Goal: Transaction & Acquisition: Purchase product/service

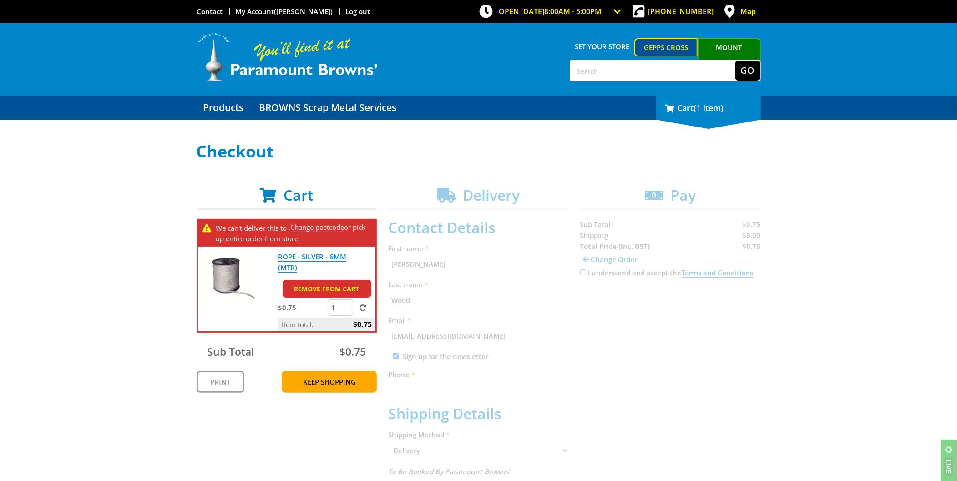
click at [705, 115] on div "1 Cart (1 item)" at bounding box center [708, 108] width 105 height 24
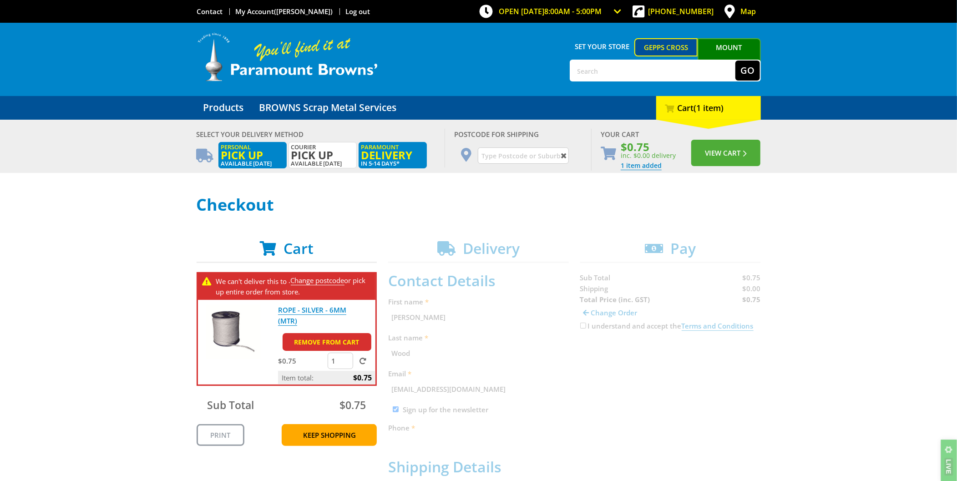
click at [274, 157] on span "Pick up" at bounding box center [252, 155] width 63 height 10
radio input "true"
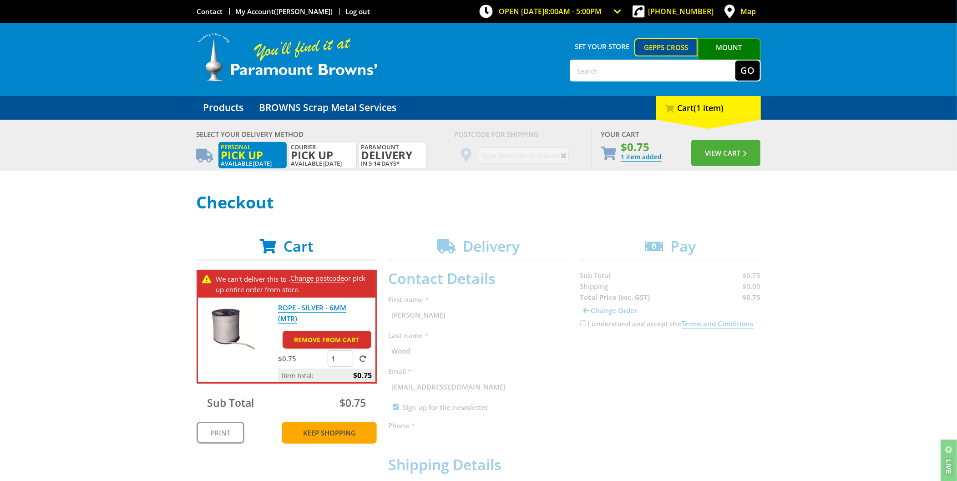
click at [316, 428] on link "Keep Shopping" at bounding box center [329, 433] width 95 height 22
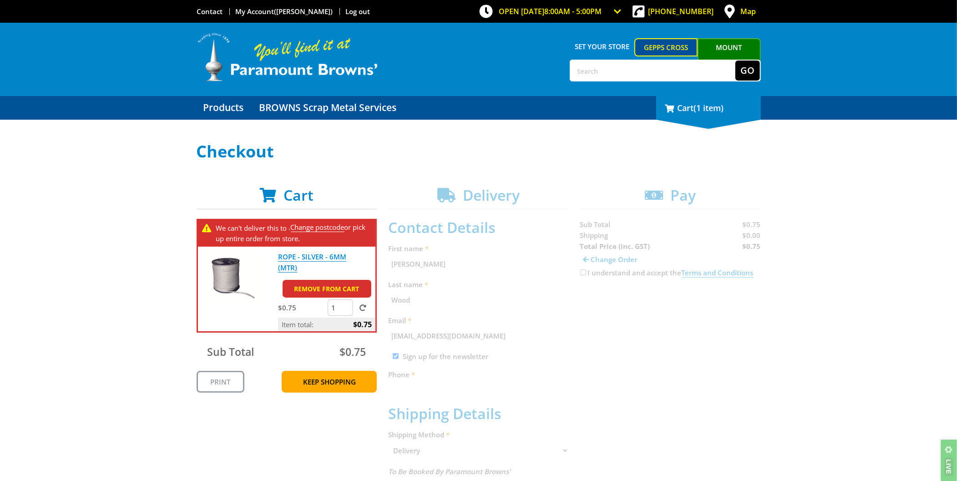
click at [681, 116] on div "1 Cart (1 item)" at bounding box center [708, 108] width 105 height 24
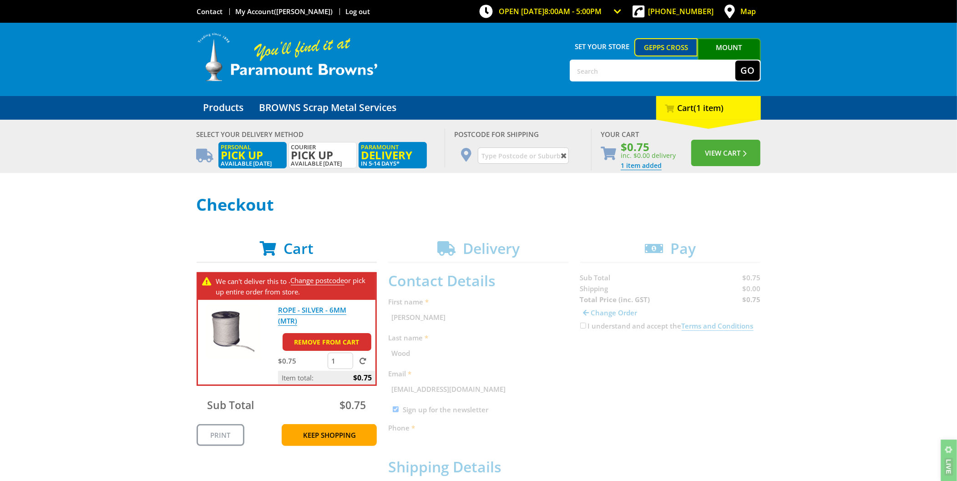
click at [263, 144] on span "Personal Pick up" at bounding box center [252, 152] width 63 height 16
radio input "true"
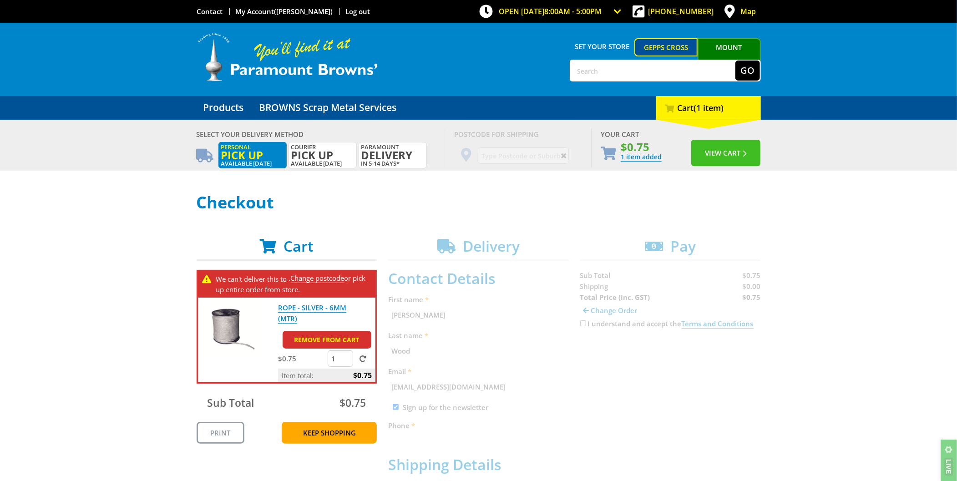
click at [707, 149] on button "View Cart" at bounding box center [725, 153] width 69 height 26
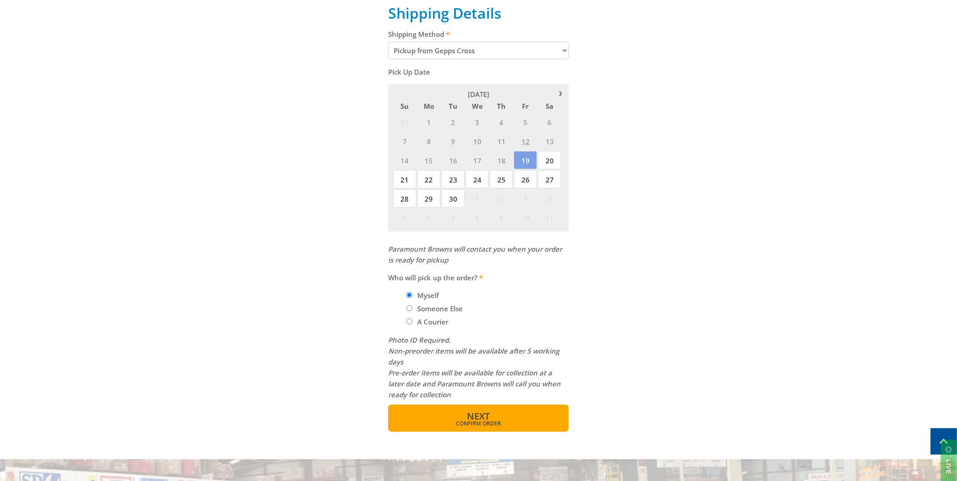
click at [521, 416] on button "Next Confirm order" at bounding box center [478, 417] width 181 height 27
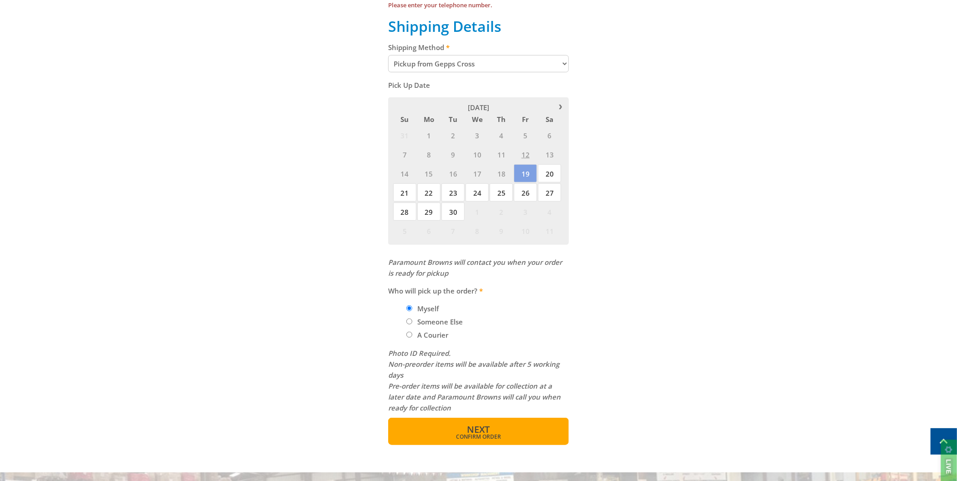
scroll to position [152, 0]
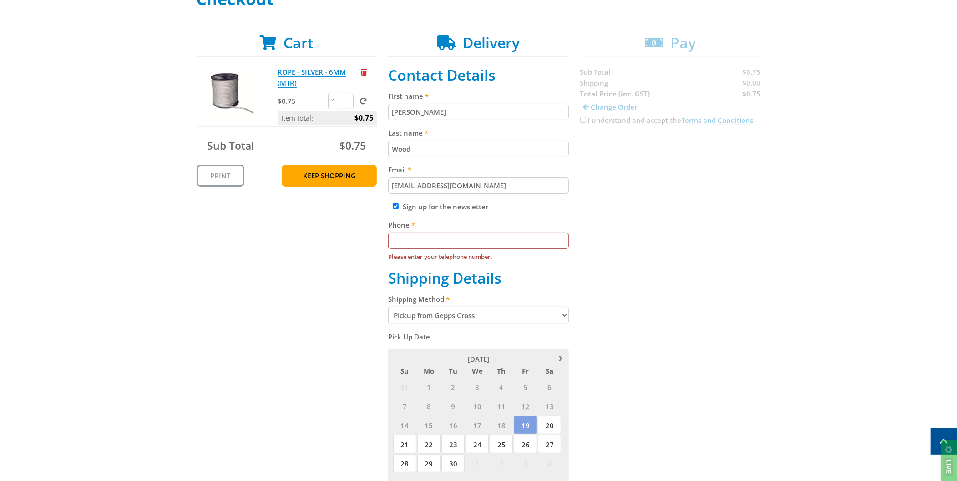
click at [512, 239] on input "Phone" at bounding box center [478, 240] width 181 height 16
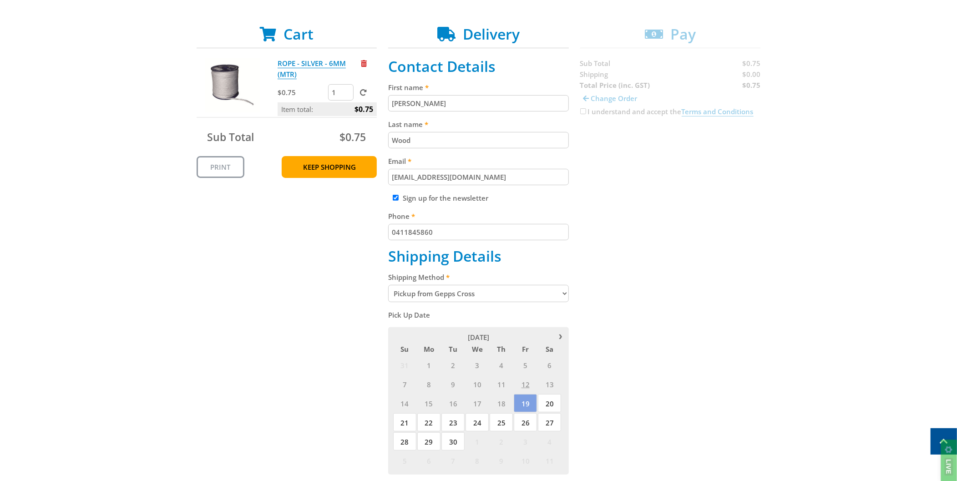
scroll to position [405, 0]
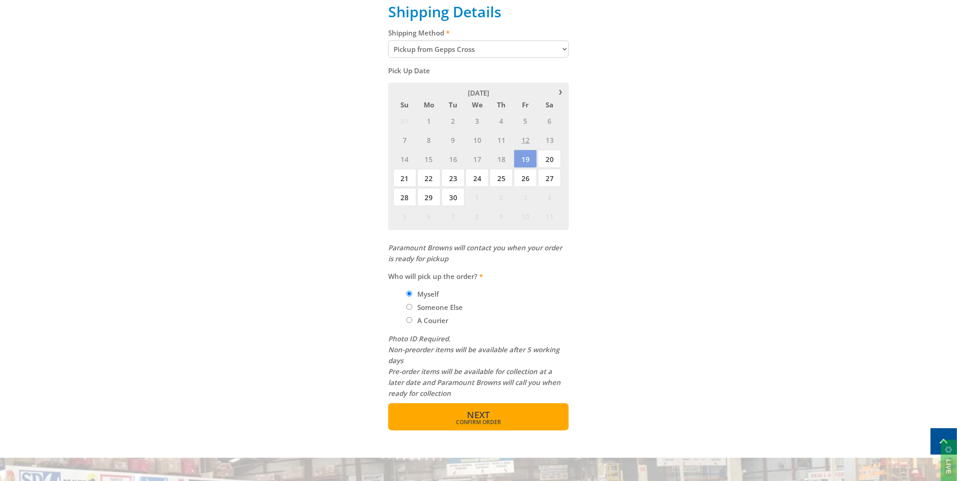
type input "0411845860"
click at [528, 408] on button "Next Confirm order" at bounding box center [478, 416] width 181 height 27
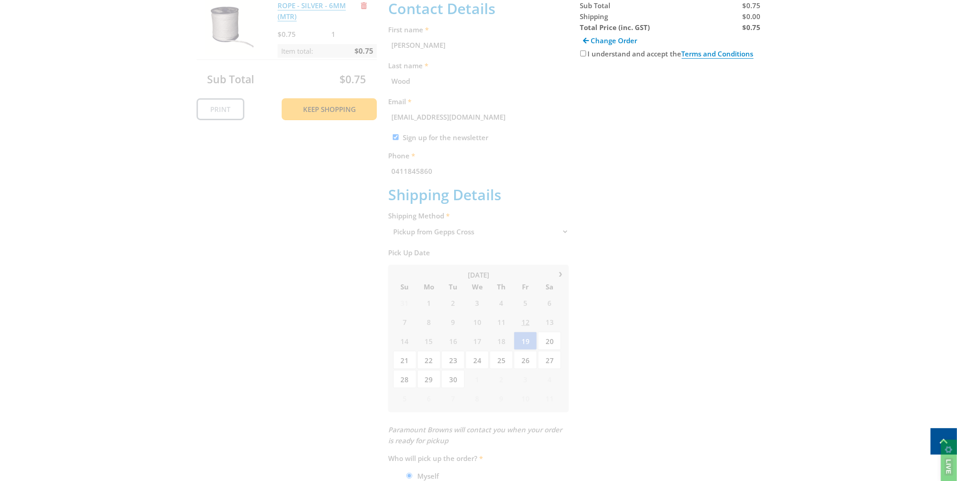
scroll to position [187, 0]
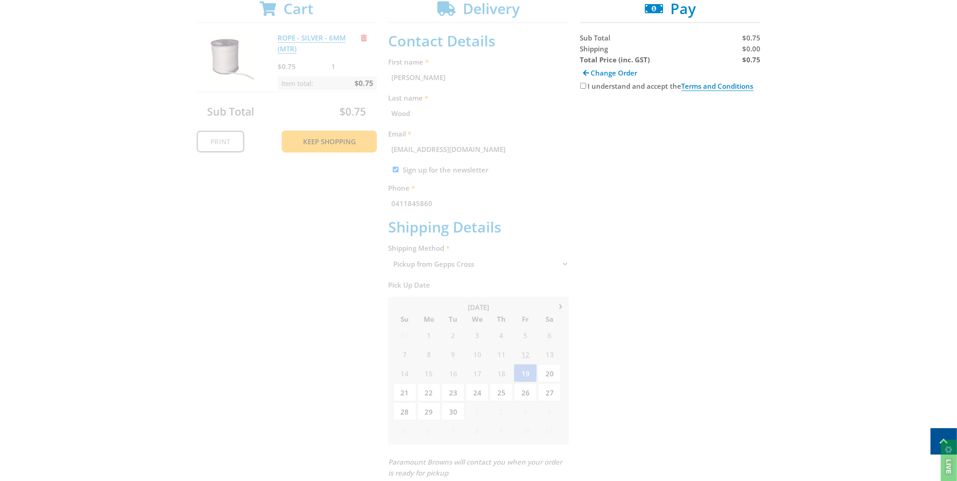
click at [626, 85] on label "I understand and accept the Terms and Conditions" at bounding box center [671, 86] width 166 height 10
click at [586, 85] on input "I understand and accept the Terms and Conditions" at bounding box center [583, 86] width 6 height 6
checkbox input "true"
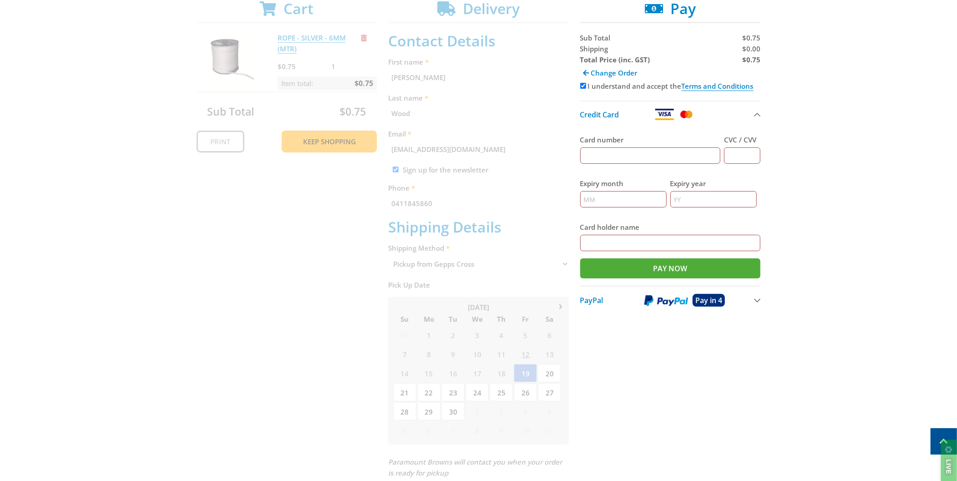
click at [641, 148] on input "Card number" at bounding box center [650, 155] width 141 height 16
type input "4564809206941605"
type input "631"
type input "07"
type input "29"
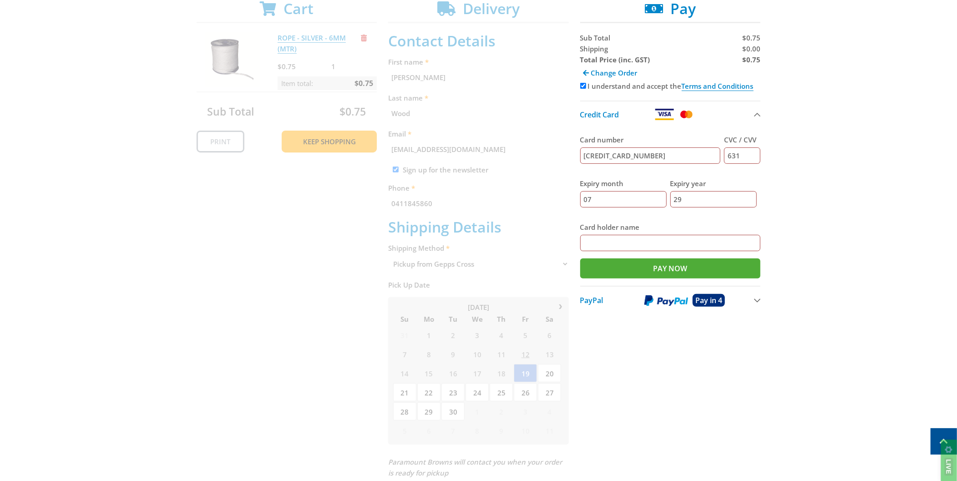
type input "[PERSON_NAME]"
click at [662, 266] on input "Pay Now" at bounding box center [670, 268] width 181 height 20
type input "Paying..."
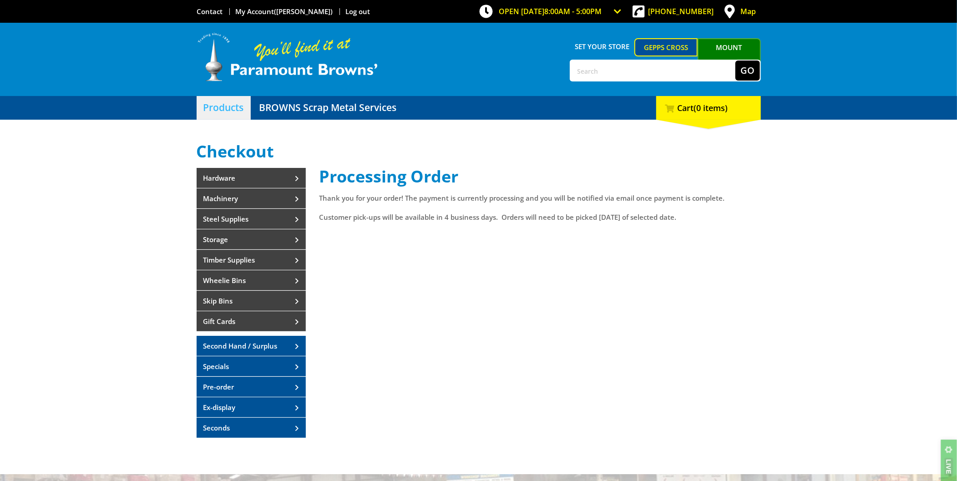
click at [244, 110] on link "Products" at bounding box center [224, 108] width 54 height 24
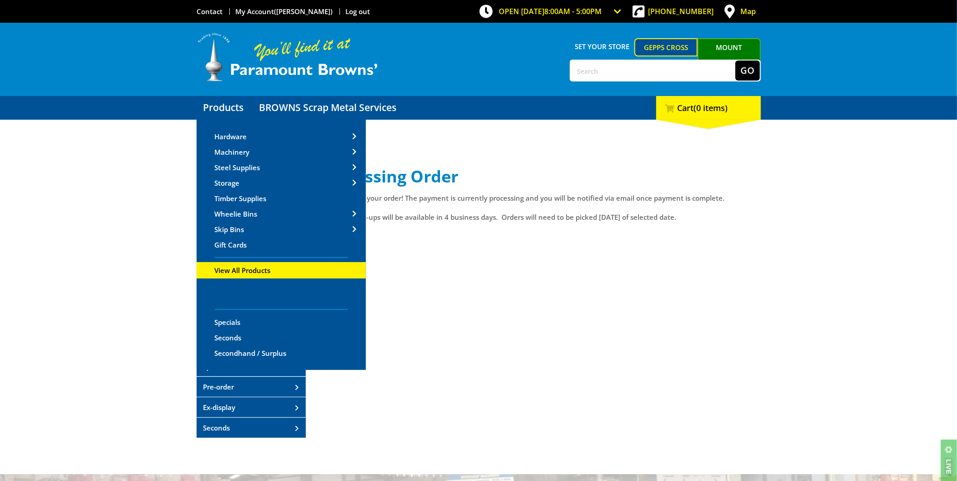
click at [265, 266] on span "View All Products" at bounding box center [243, 270] width 56 height 9
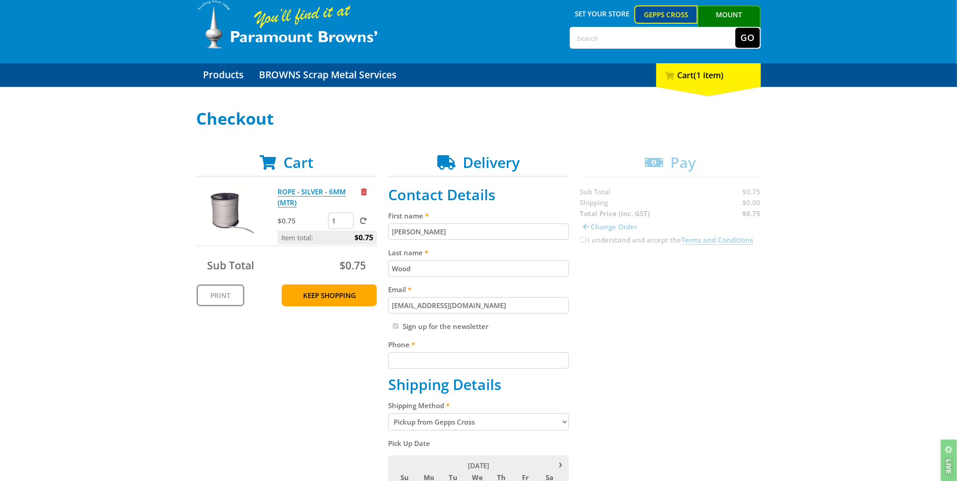
scroll to position [50, 0]
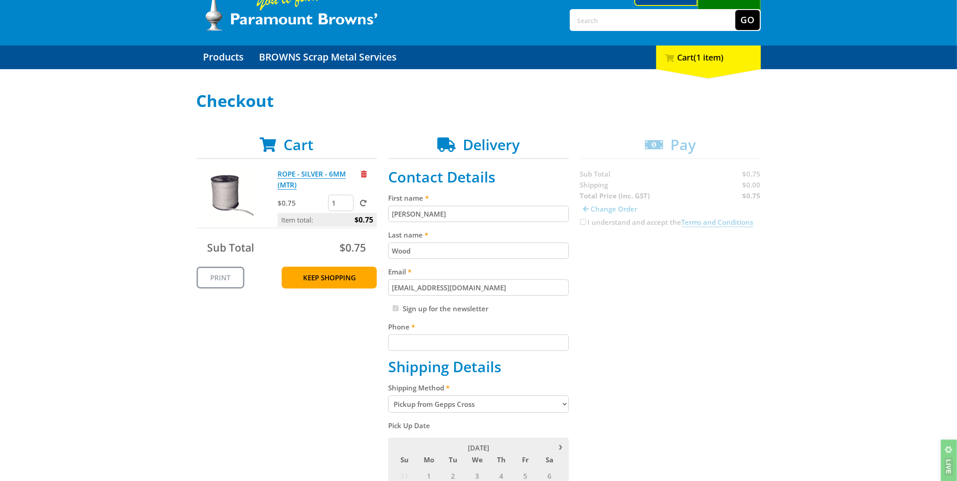
click at [483, 344] on input "Phone" at bounding box center [478, 342] width 181 height 16
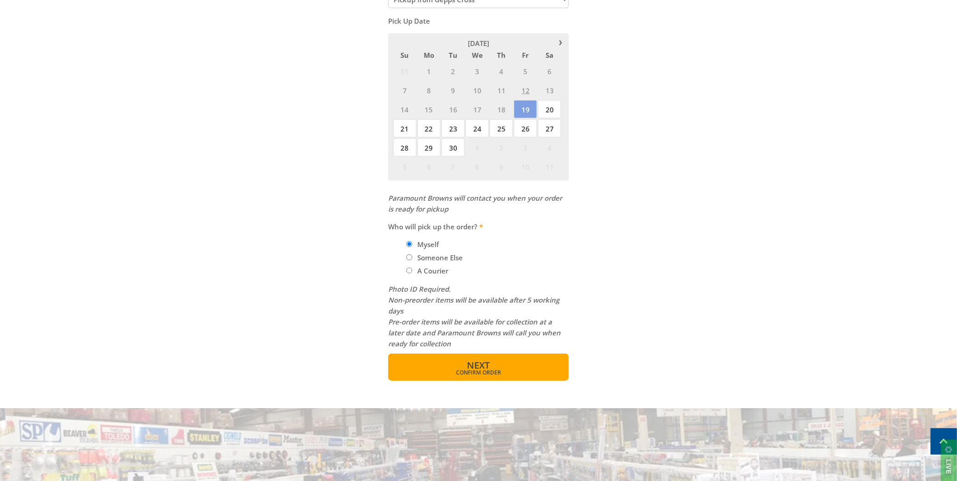
type input "0411845860"
click at [516, 378] on button "Next Confirm order" at bounding box center [478, 366] width 181 height 27
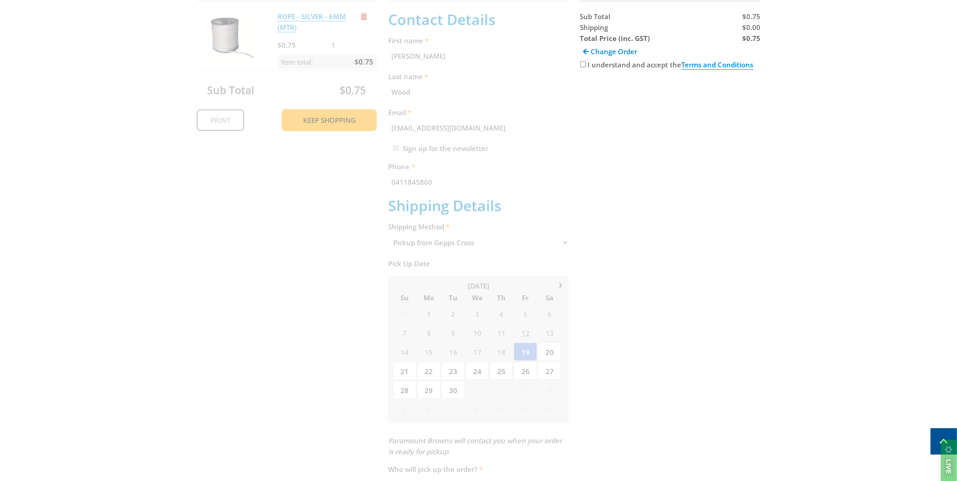
scroll to position [187, 0]
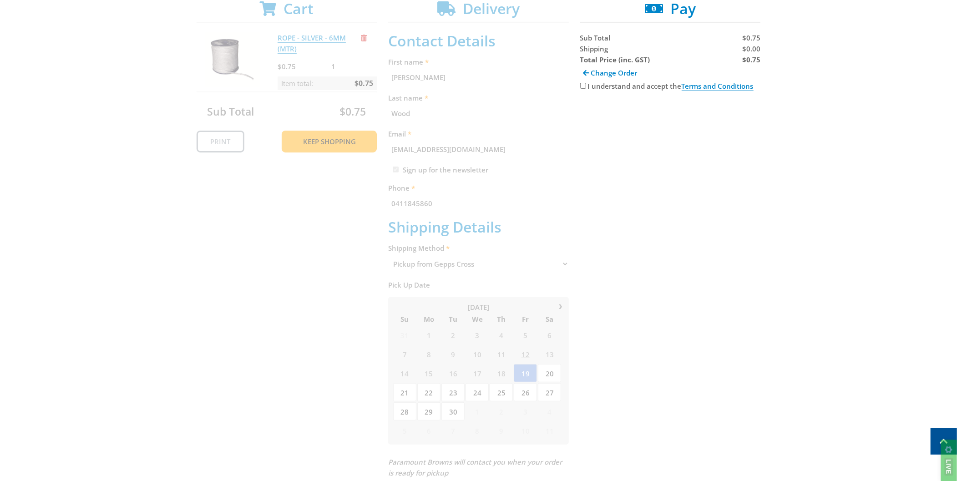
click at [610, 84] on label "I understand and accept the Terms and Conditions" at bounding box center [671, 86] width 166 height 10
click at [586, 84] on input "I understand and accept the Terms and Conditions" at bounding box center [583, 86] width 6 height 6
checkbox input "true"
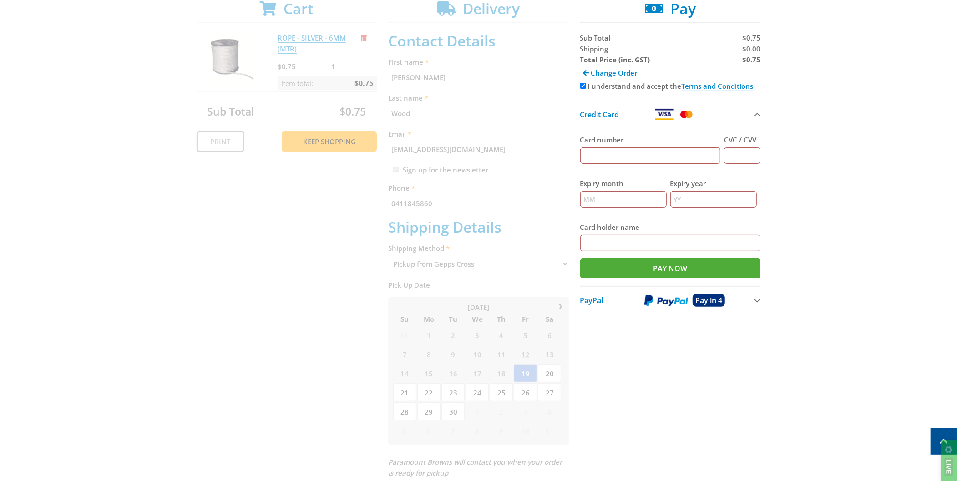
click at [650, 147] on input "Card number" at bounding box center [650, 155] width 141 height 16
type input "4564809206941605"
type input "631"
type input "07"
type input "29"
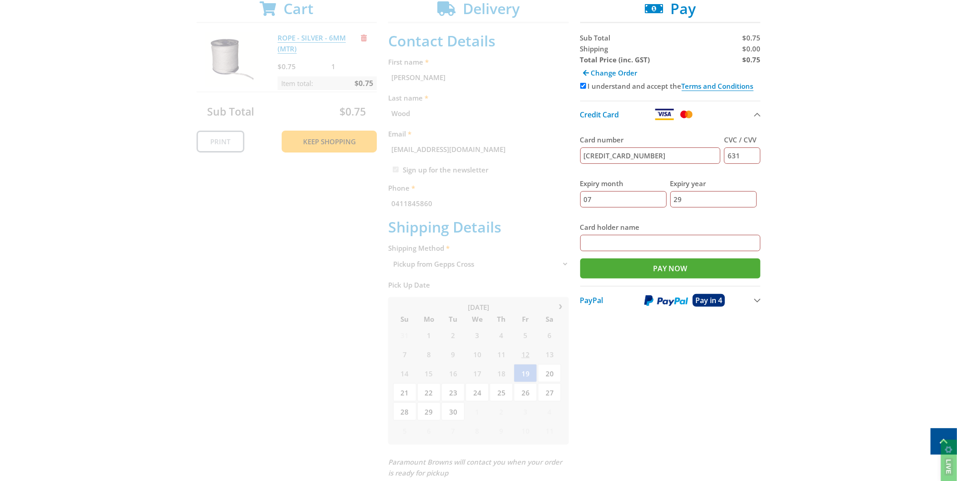
type input "Rowan Wood"
click at [640, 267] on input "Pay Now" at bounding box center [670, 268] width 181 height 20
type input "Paying..."
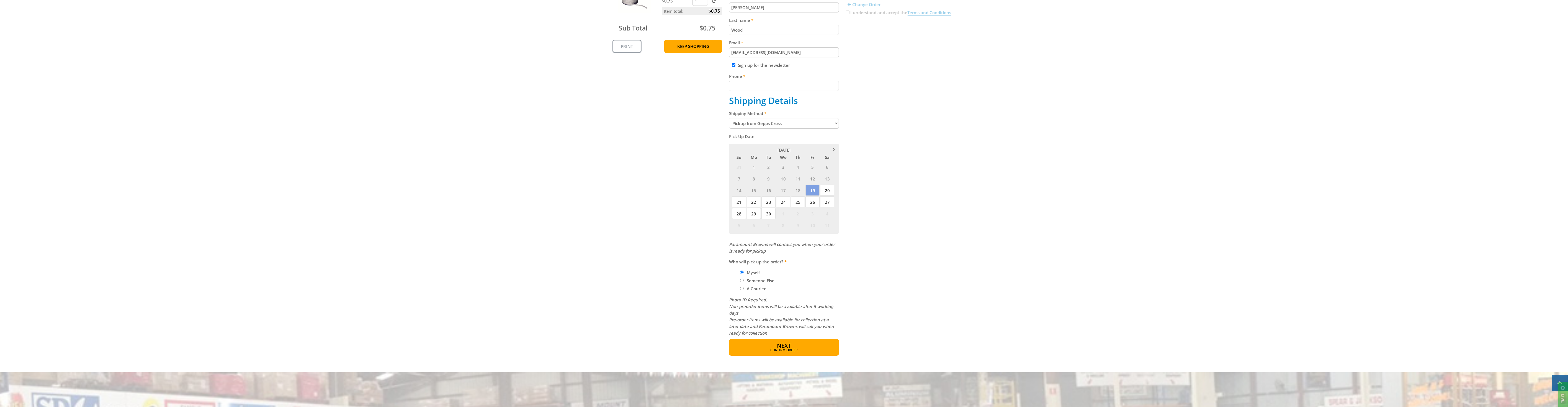
scroll to position [154, 0]
click at [792, 90] on input "Phone" at bounding box center [784, 85] width 110 height 10
type input "0411845860"
click at [825, 341] on button "Next Confirm order" at bounding box center [784, 347] width 110 height 16
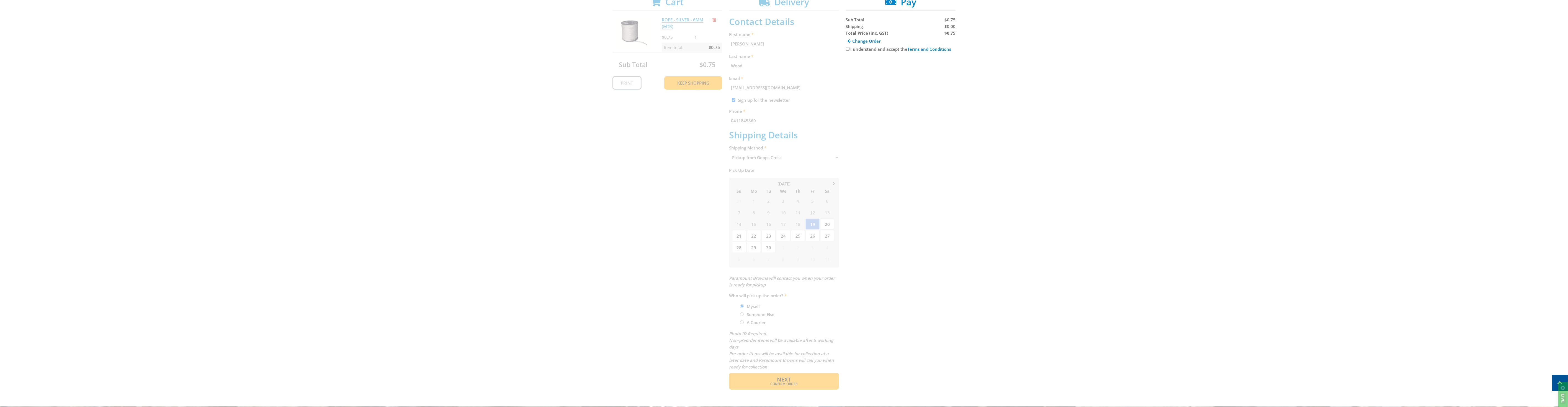
scroll to position [114, 0]
click at [852, 54] on label "I understand and accept the Terms and Conditions" at bounding box center [901, 52] width 101 height 6
click at [850, 54] on input "I understand and accept the Terms and Conditions" at bounding box center [848, 52] width 4 height 4
checkbox input "true"
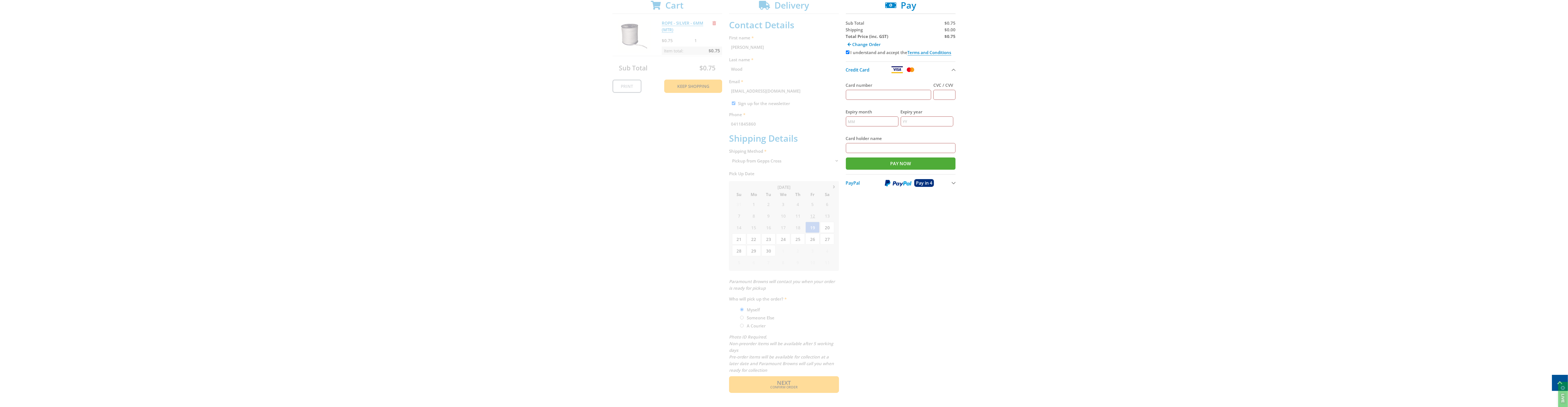
click at [881, 92] on input "Card number" at bounding box center [889, 94] width 86 height 10
type input "4564809206941605"
type input "631"
type input "07"
type input "29"
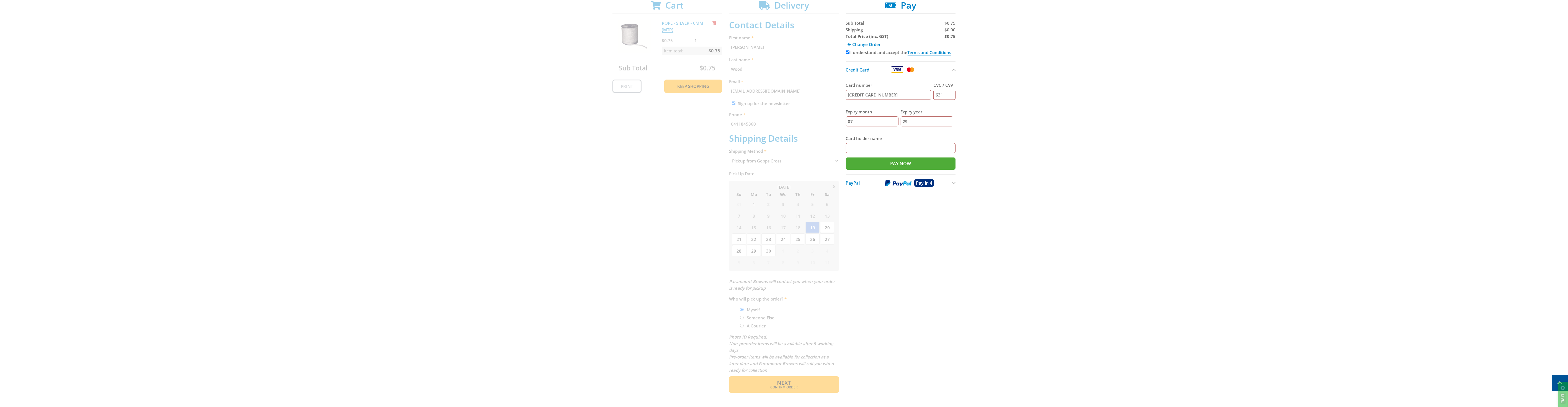
type input "Rowan Wood"
click at [890, 157] on input "Pay Now" at bounding box center [901, 163] width 110 height 12
type input "Paying..."
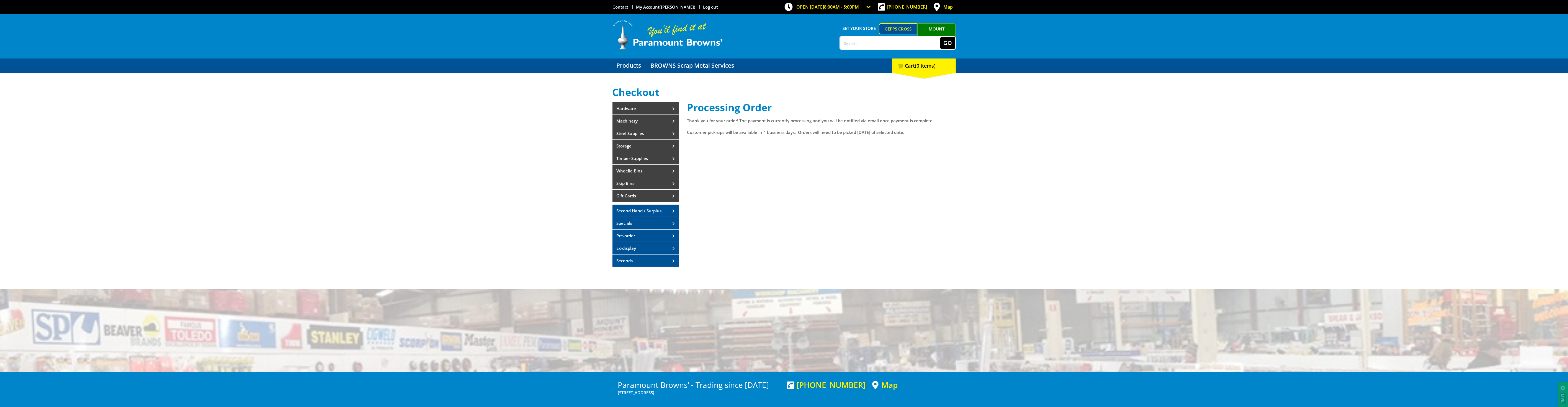
click at [892, 165] on div "Processing Order Thank you for your order! The payment is currently processing …" at bounding box center [821, 186] width 268 height 170
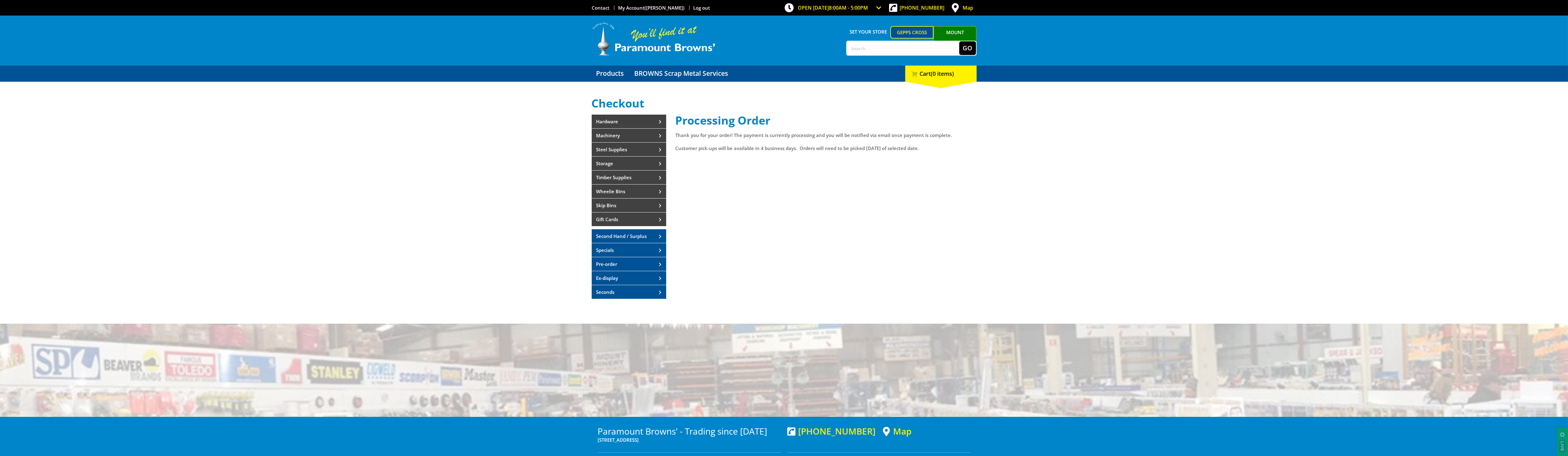
click at [1539, 156] on div "Select your Delivery Method Personal Pick up Available in 5 days Courier Pick u…" at bounding box center [784, 201] width 1568 height 208
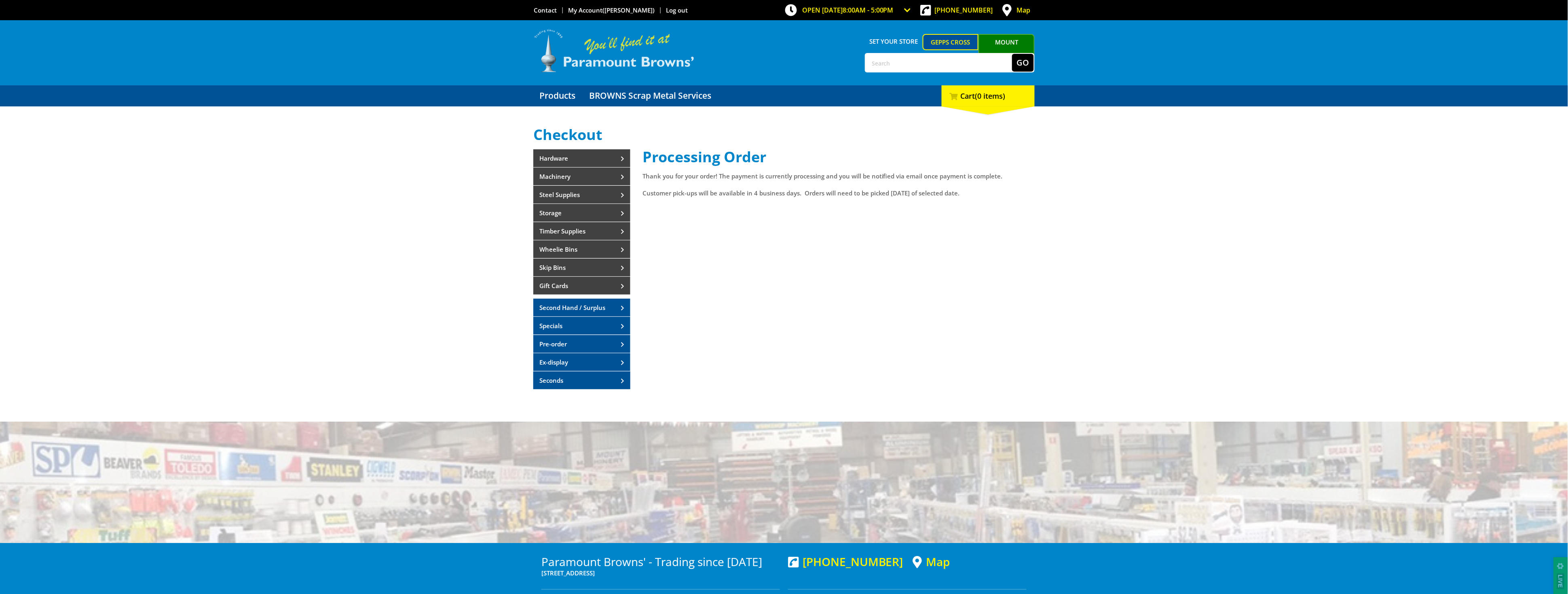
click at [658, 65] on img at bounding box center [614, 51] width 162 height 44
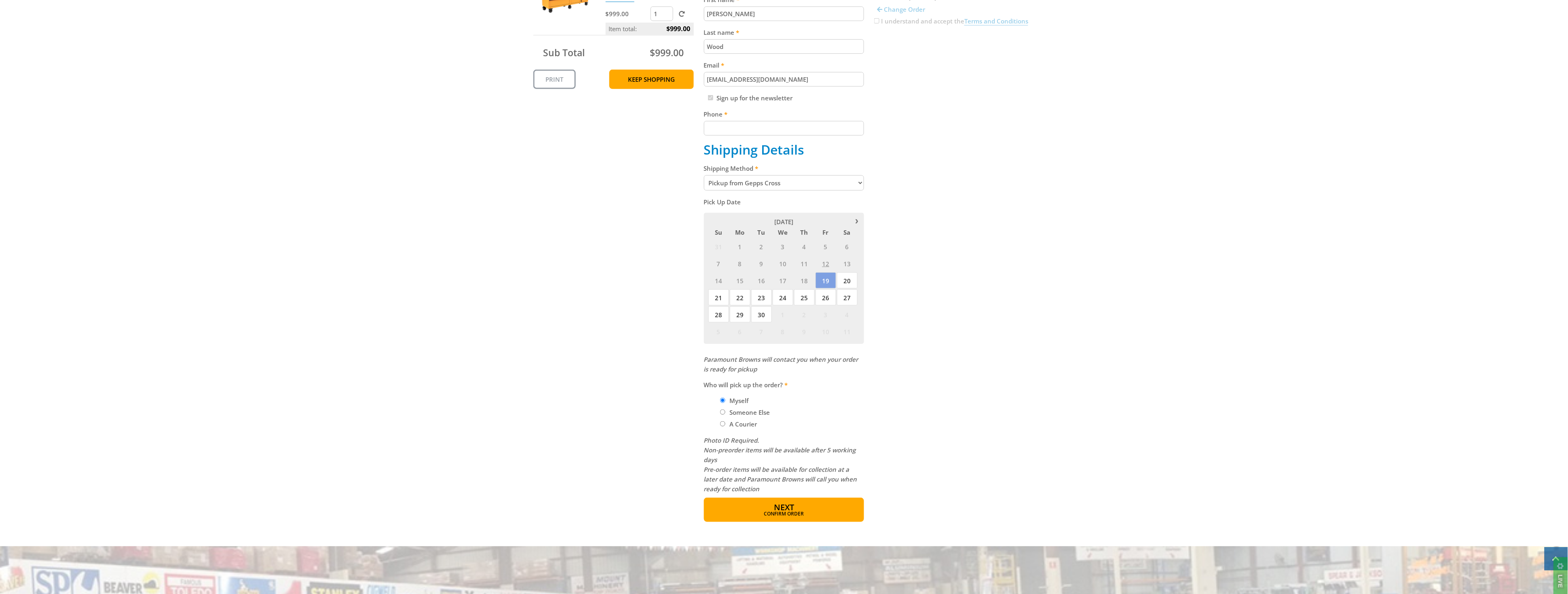
scroll to position [224, 0]
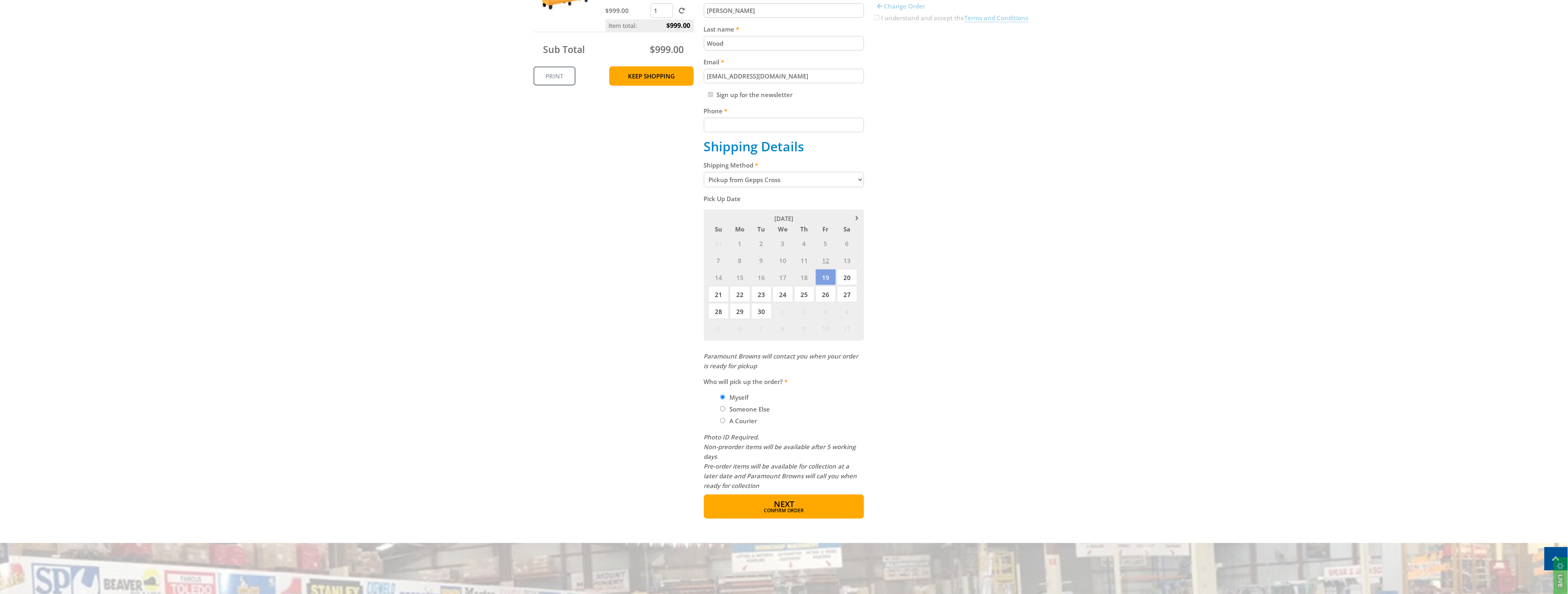
click at [778, 127] on input "Phone" at bounding box center [784, 124] width 161 height 14
type input "0411845860"
click at [777, 502] on span "Next" at bounding box center [784, 504] width 20 height 11
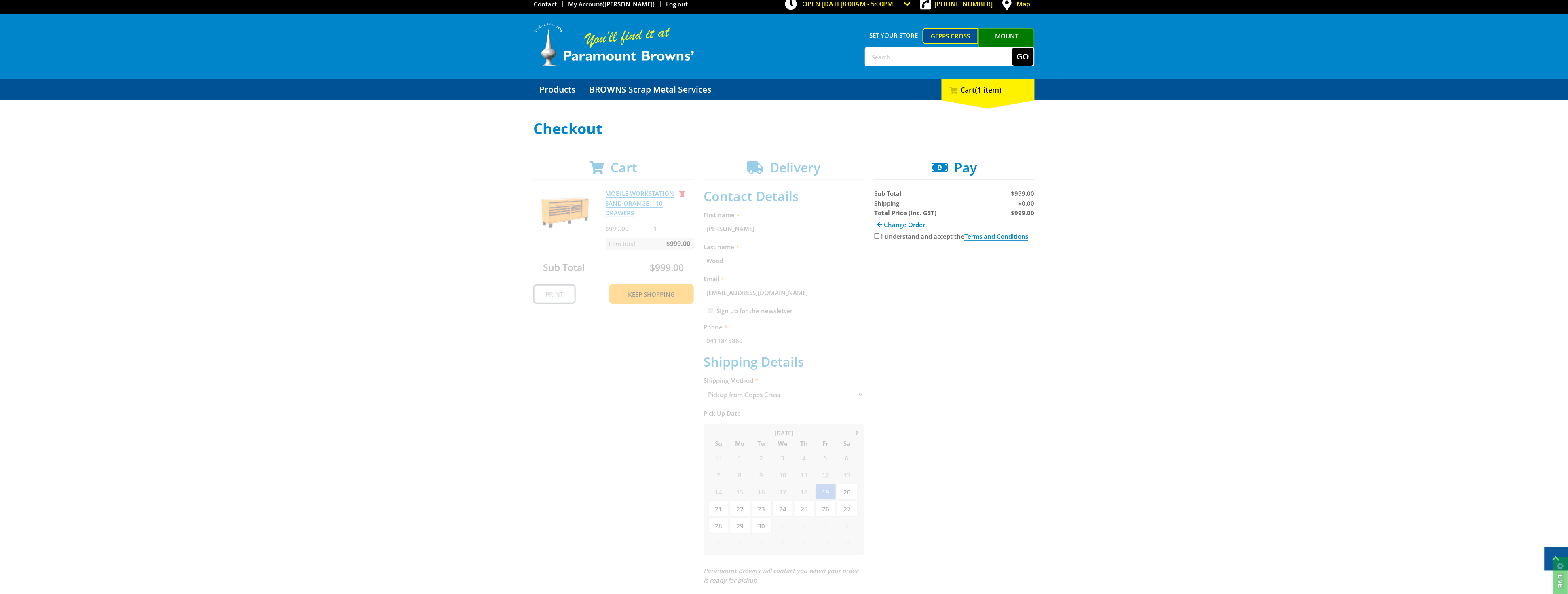
scroll to position [0, 0]
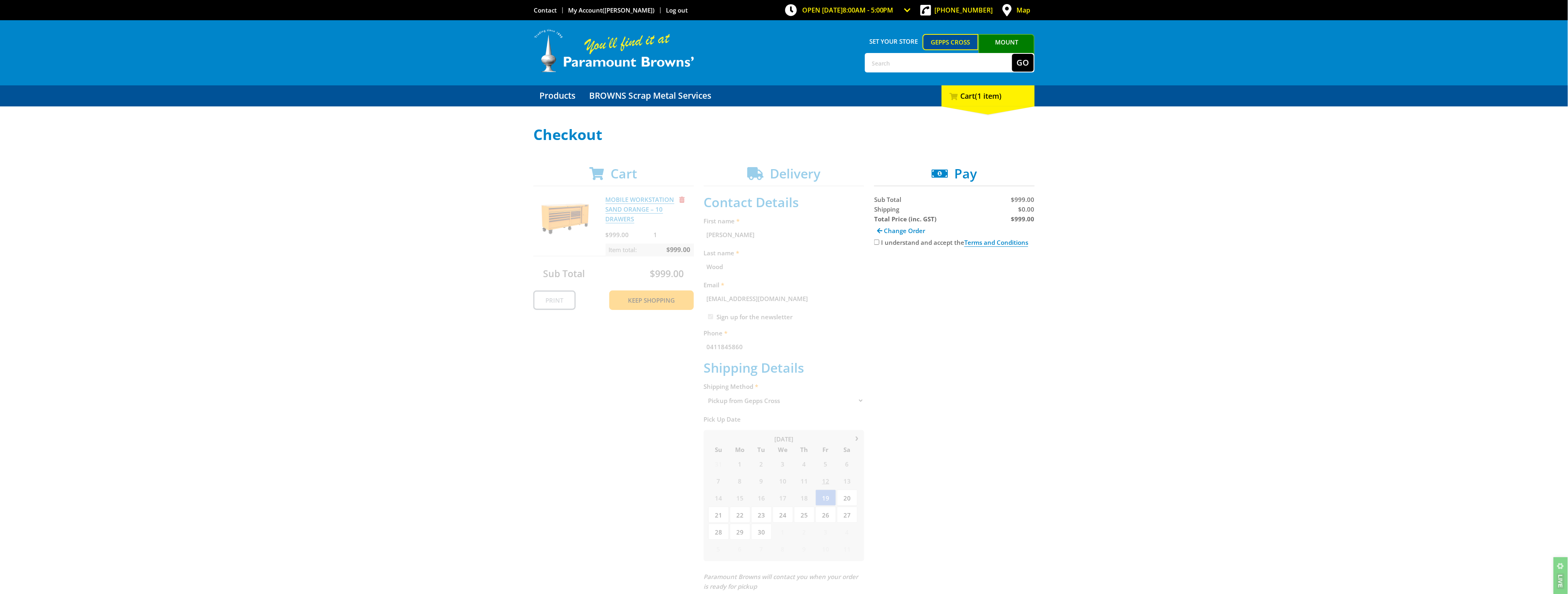
click at [919, 239] on label "I understand and accept the Terms and Conditions" at bounding box center [955, 243] width 148 height 9
click at [879, 239] on input "I understand and accept the Terms and Conditions" at bounding box center [876, 242] width 5 height 5
checkbox input "true"
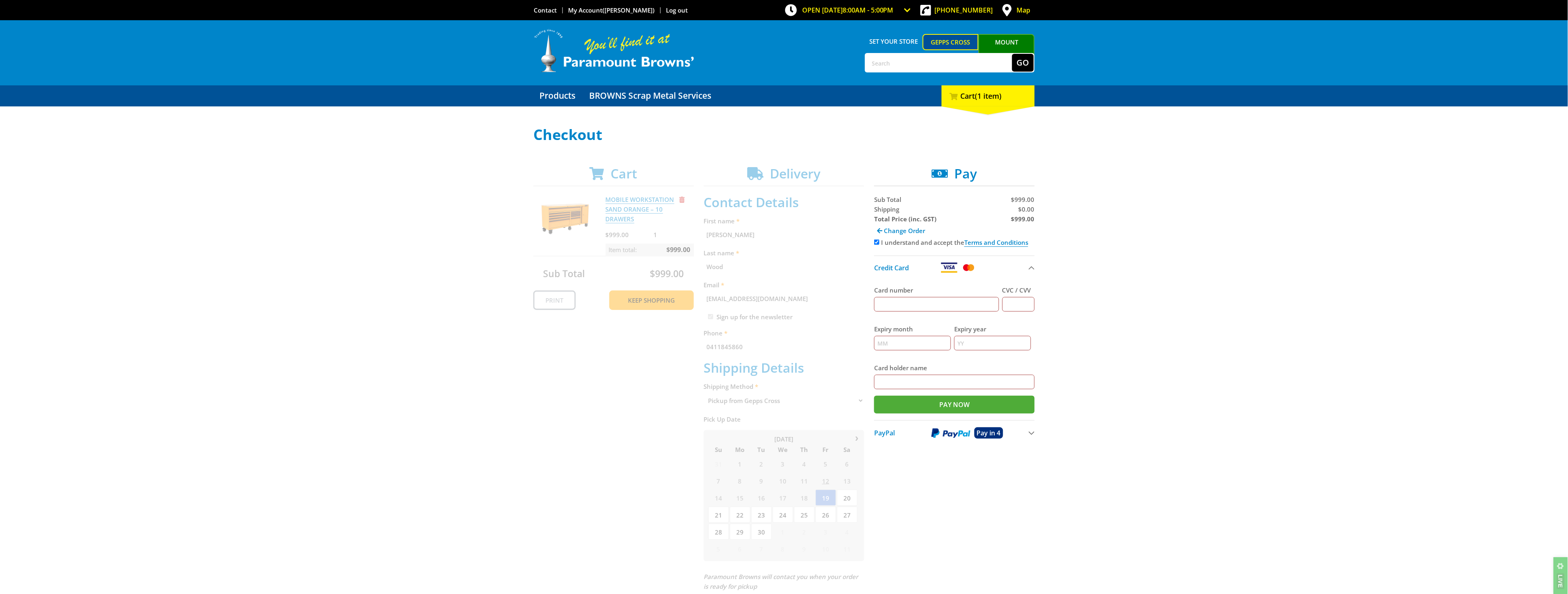
click at [942, 308] on input "Card number" at bounding box center [936, 304] width 125 height 14
type input "[CREDIT_CARD_NUMBER]"
type input "631"
type input "07"
type input "29"
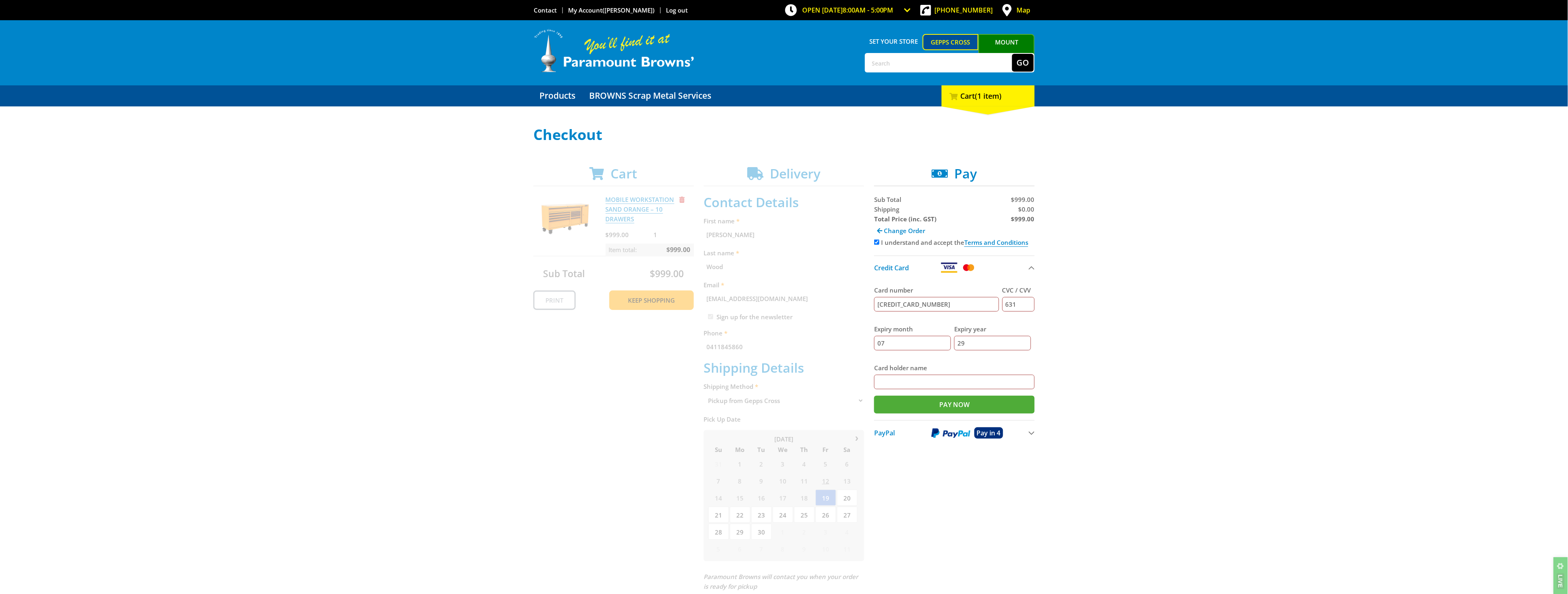
type input "[PERSON_NAME]"
click at [972, 407] on input "Pay Now" at bounding box center [954, 405] width 161 height 18
type input "Paying..."
click at [975, 413] on div "Card number 4564809206941605 CVC / CVV 631 Expiry month 07 Expiry year 29 Card …" at bounding box center [954, 349] width 161 height 140
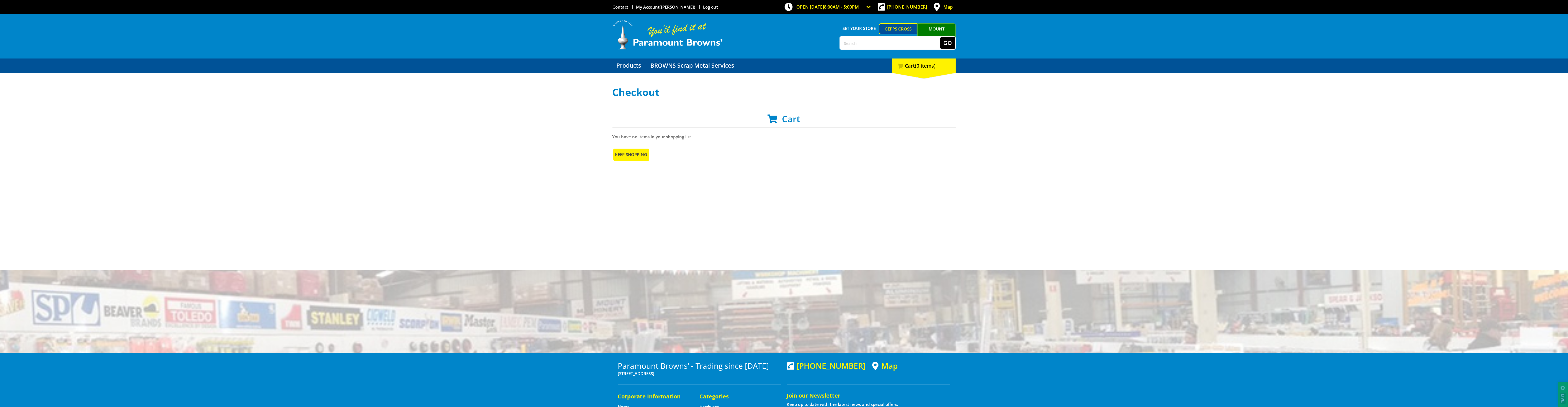
click at [642, 157] on link "Keep Shopping" at bounding box center [631, 154] width 38 height 13
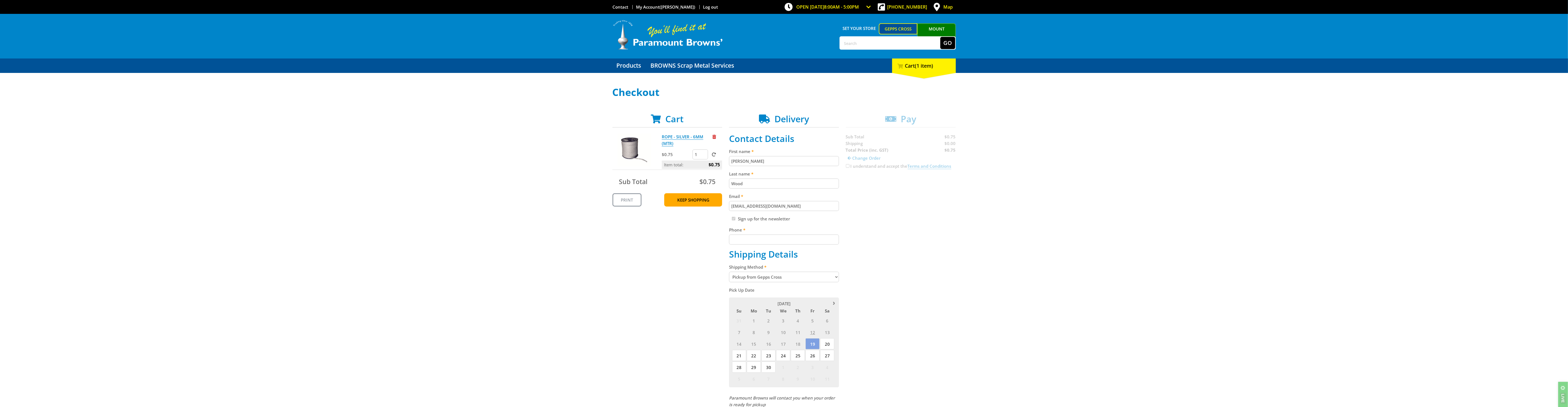
click at [790, 238] on input "Phone" at bounding box center [784, 239] width 110 height 10
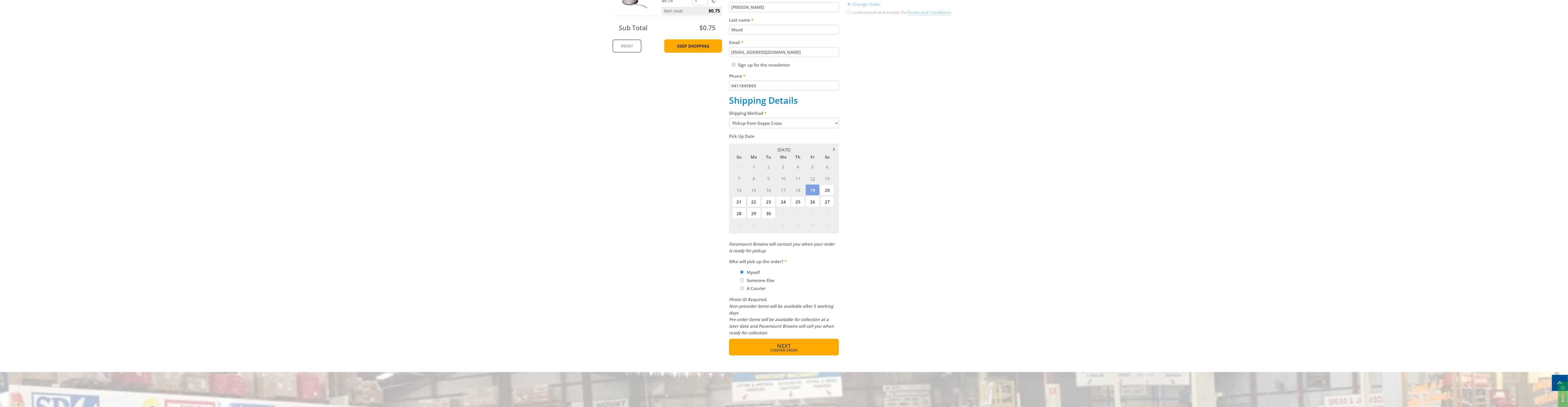
type input "0411845860"
click at [797, 350] on span "Confirm order" at bounding box center [783, 350] width 86 height 3
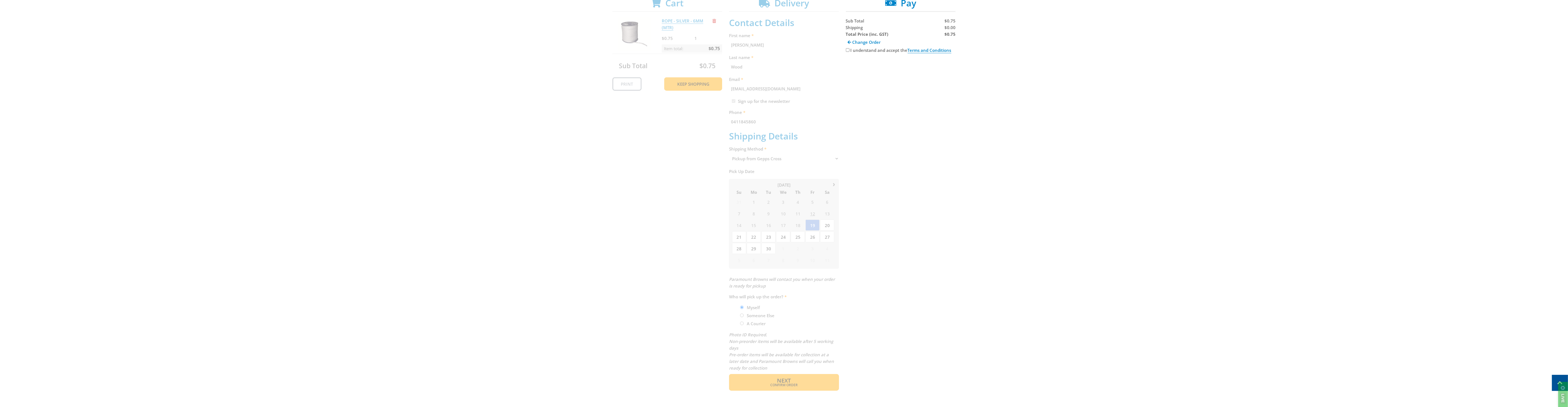
scroll to position [114, 0]
click at [869, 52] on label "I understand and accept the Terms and Conditions" at bounding box center [901, 52] width 101 height 6
click at [850, 52] on input "I understand and accept the Terms and Conditions" at bounding box center [848, 52] width 4 height 4
checkbox input "true"
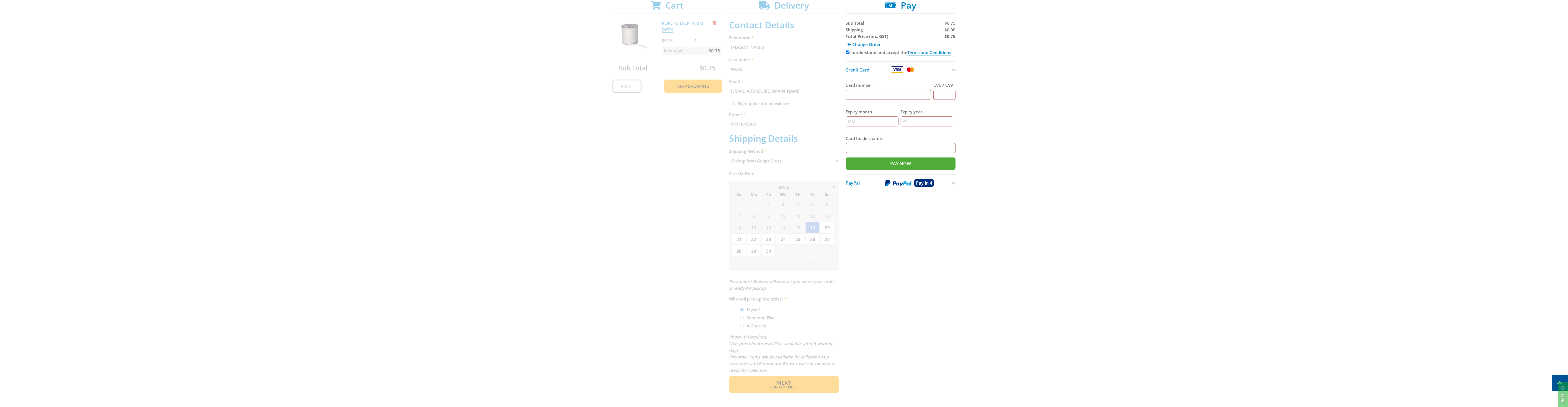
click at [893, 92] on input "Card number" at bounding box center [889, 94] width 86 height 10
type input "4564809206941605"
type input "631"
type input "07"
type input "29"
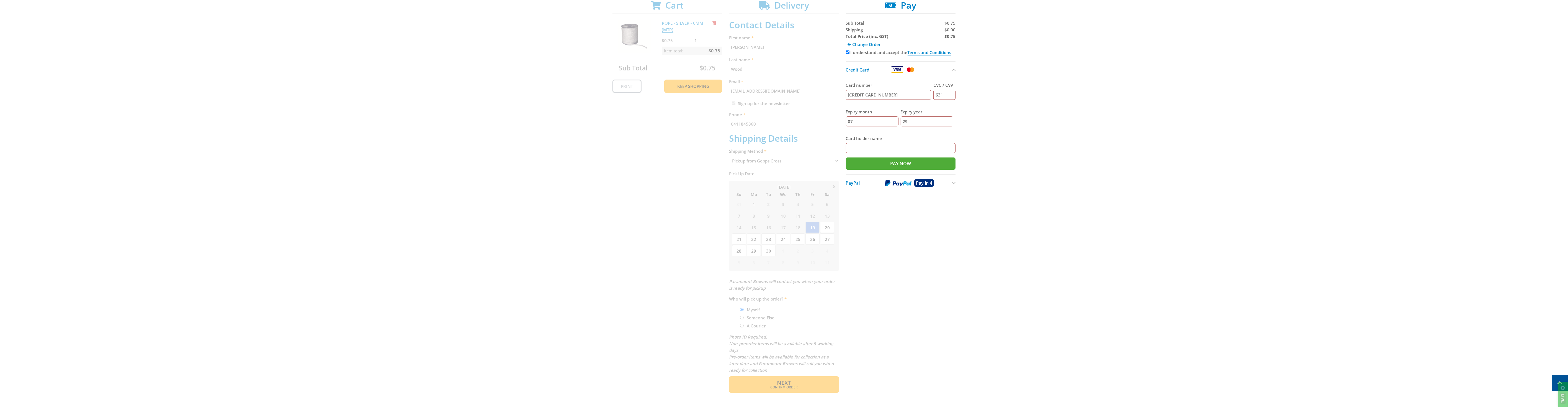
type input "Rowan Wood"
click at [905, 168] on input "Pay Now" at bounding box center [901, 163] width 110 height 12
type input "Paying..."
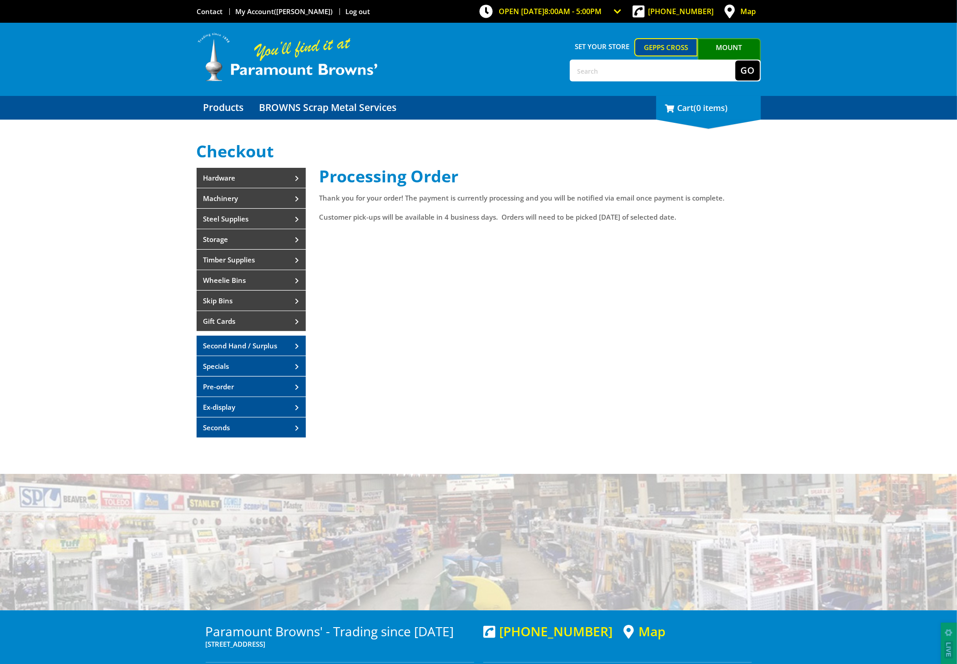
click at [708, 120] on div "0 Cart (0 items)" at bounding box center [708, 108] width 105 height 24
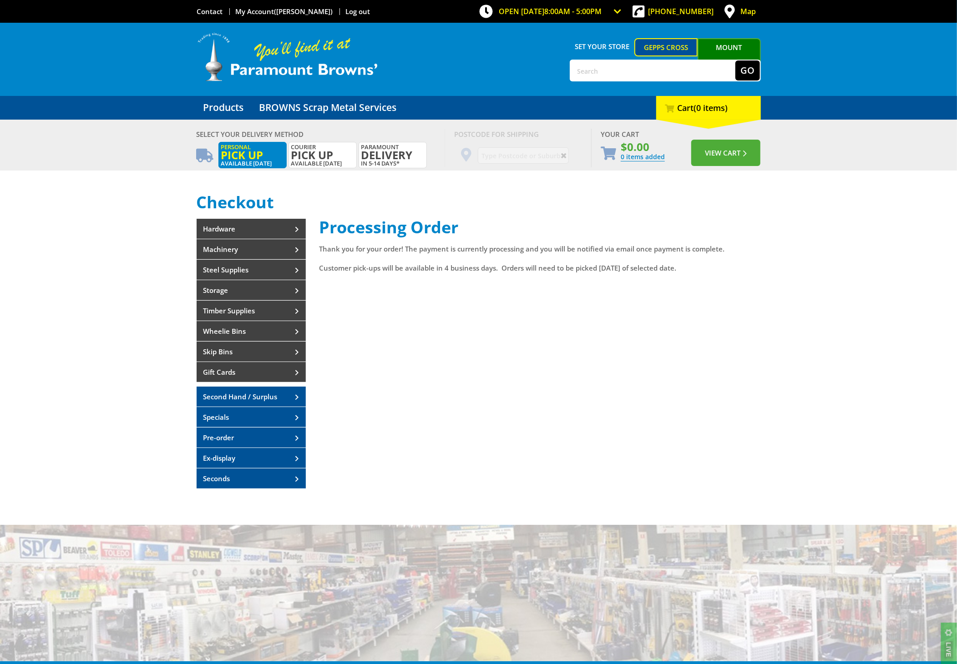
click at [380, 207] on h1 "Checkout" at bounding box center [479, 202] width 564 height 18
click at [242, 102] on link "Products" at bounding box center [224, 108] width 54 height 24
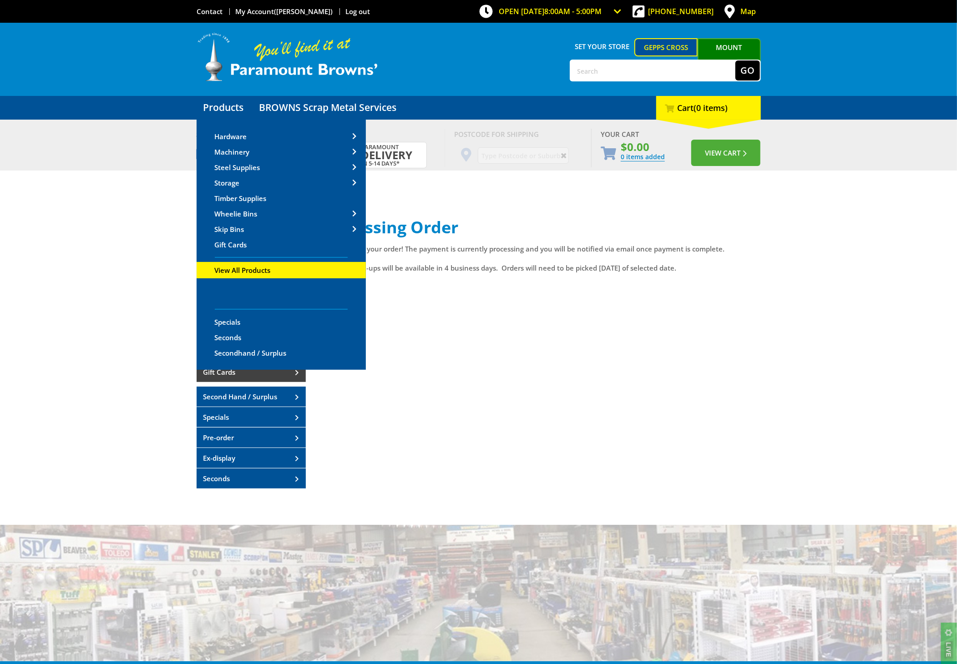
click at [292, 269] on link "View All Products" at bounding box center [281, 270] width 169 height 15
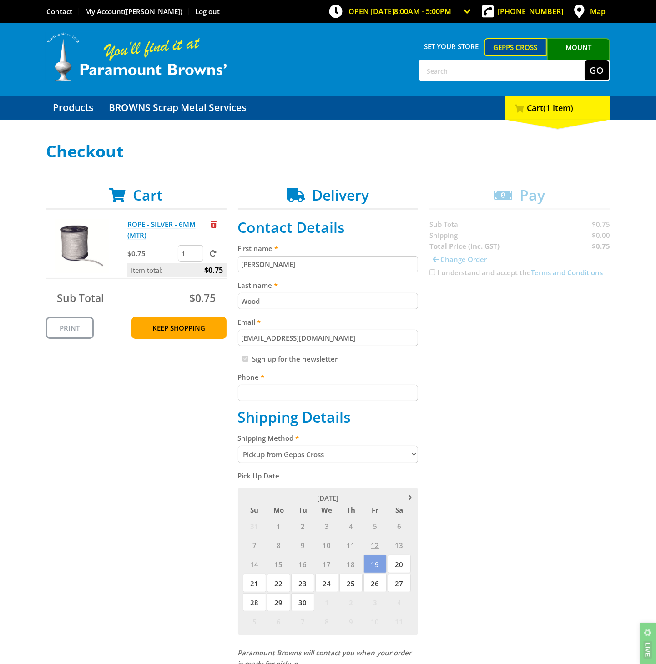
click at [281, 389] on input "Phone" at bounding box center [328, 393] width 181 height 16
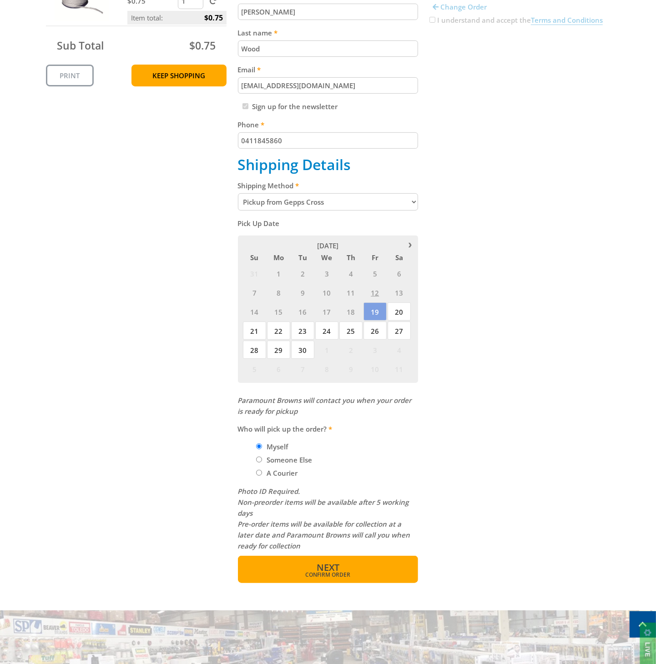
type input "0411845860"
click at [328, 578] on button "Next Confirm order" at bounding box center [328, 569] width 181 height 27
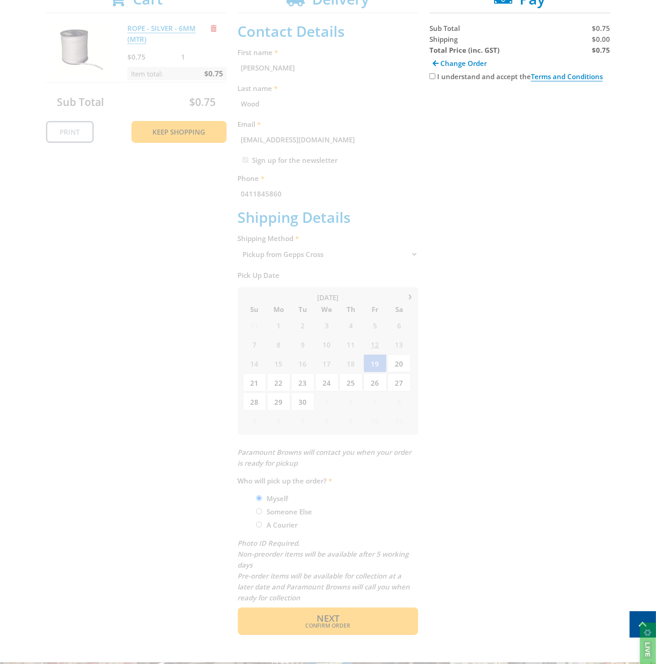
scroll to position [187, 0]
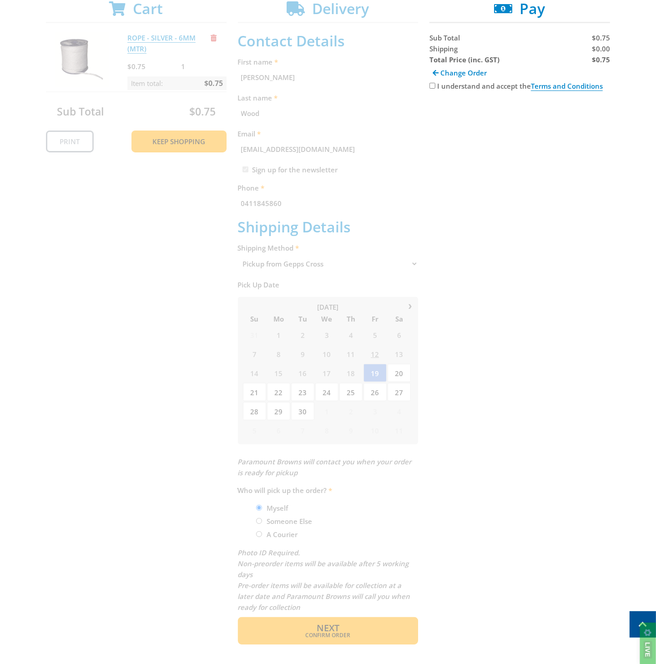
click at [451, 86] on label "I understand and accept the Terms and Conditions" at bounding box center [520, 86] width 166 height 10
click at [435, 86] on input "I understand and accept the Terms and Conditions" at bounding box center [432, 86] width 6 height 6
checkbox input "true"
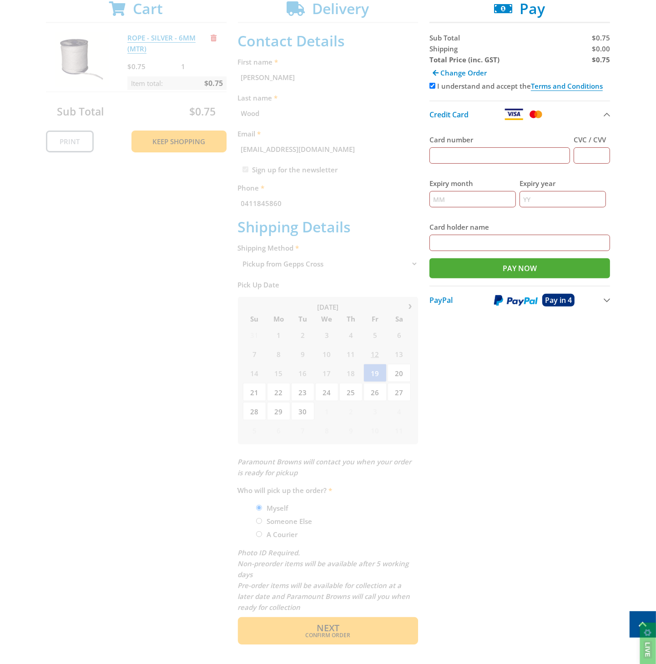
click at [476, 154] on input "Card number" at bounding box center [499, 155] width 141 height 16
type input "[CREDIT_CARD_NUMBER]"
type input "631"
type input "07"
type input "29"
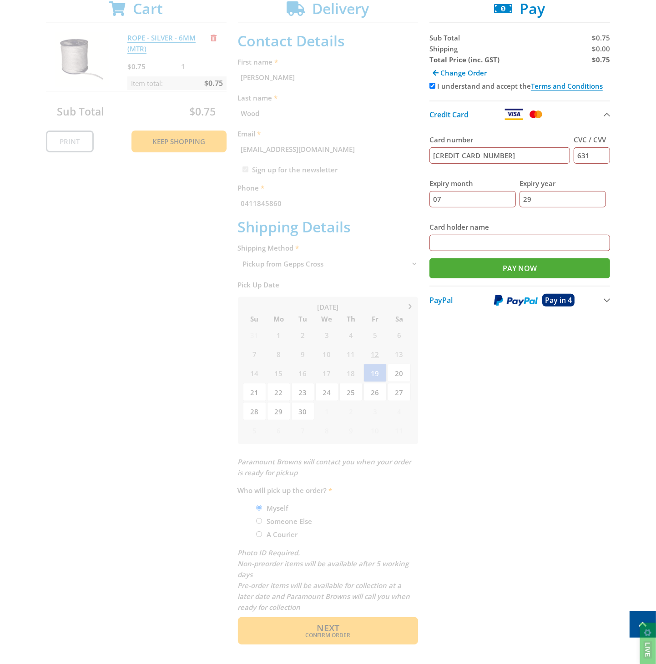
type input "[PERSON_NAME]"
click at [560, 275] on input "Pay Now" at bounding box center [519, 268] width 181 height 20
type input "Paying..."
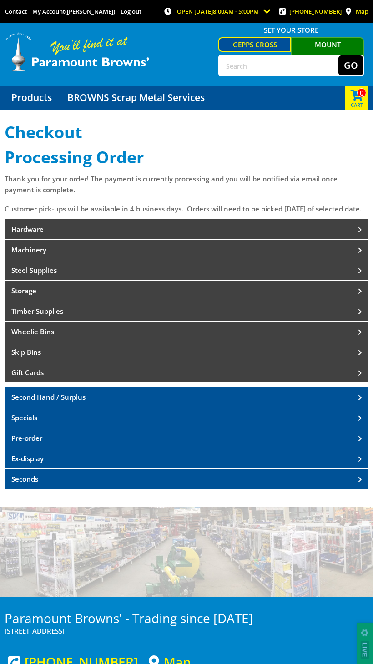
click at [272, 620] on div "Paramount Browns' - Trading since [DATE] [STREET_ADDRESS]" at bounding box center [187, 621] width 364 height 48
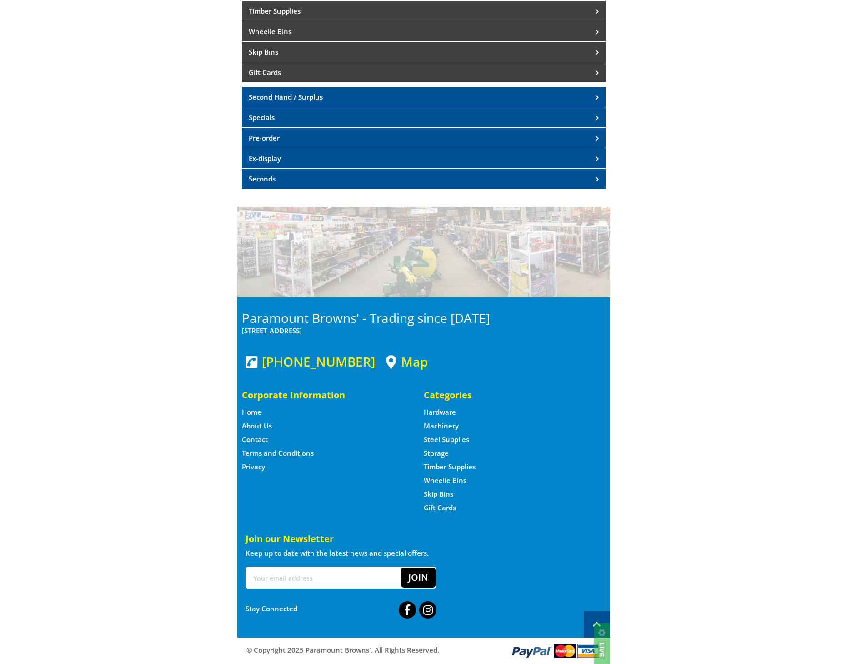
scroll to position [167, 0]
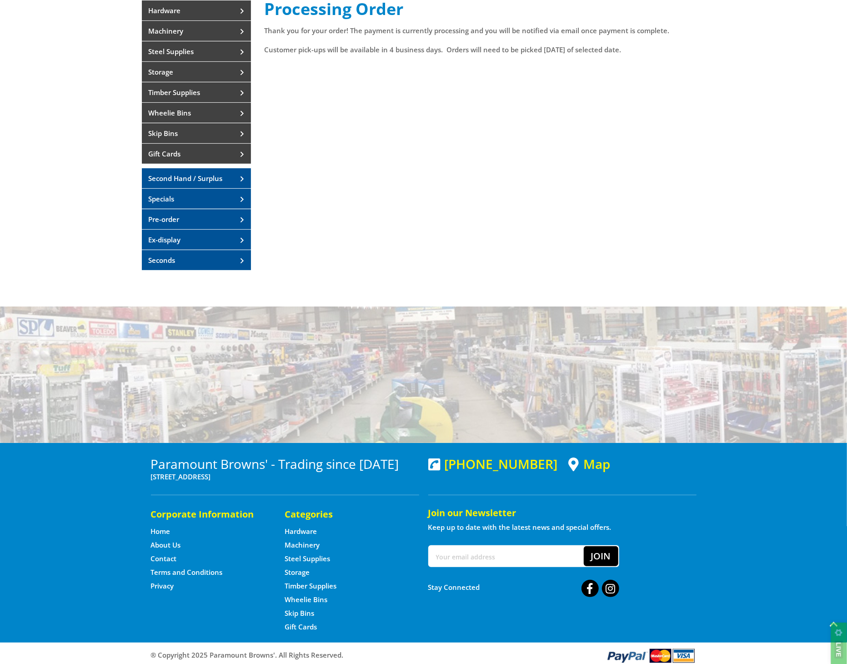
click at [655, 611] on span at bounding box center [834, 624] width 26 height 26
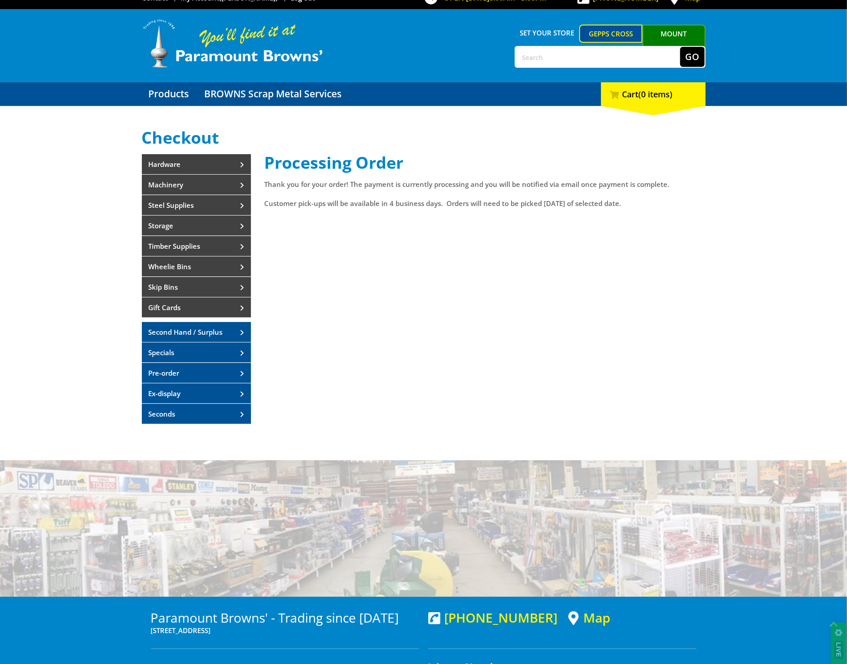
scroll to position [0, 0]
